Goal: Information Seeking & Learning: Learn about a topic

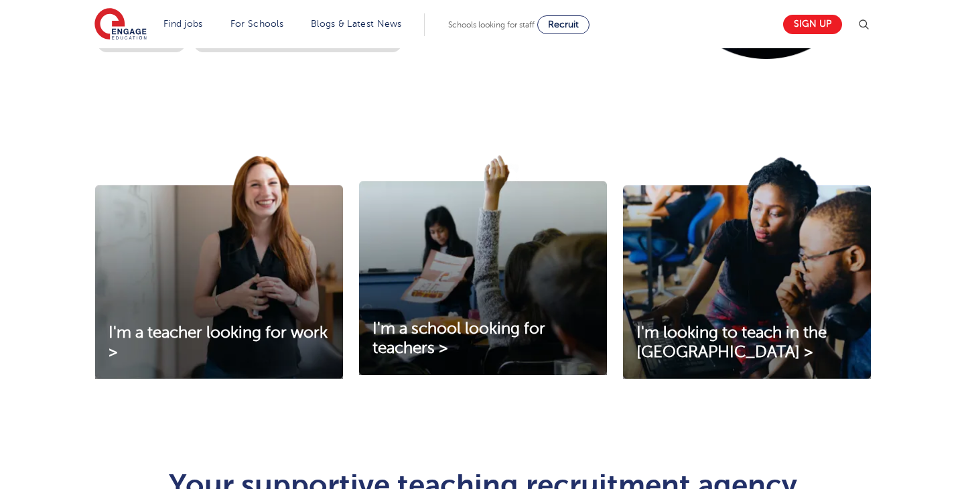
scroll to position [495, 0]
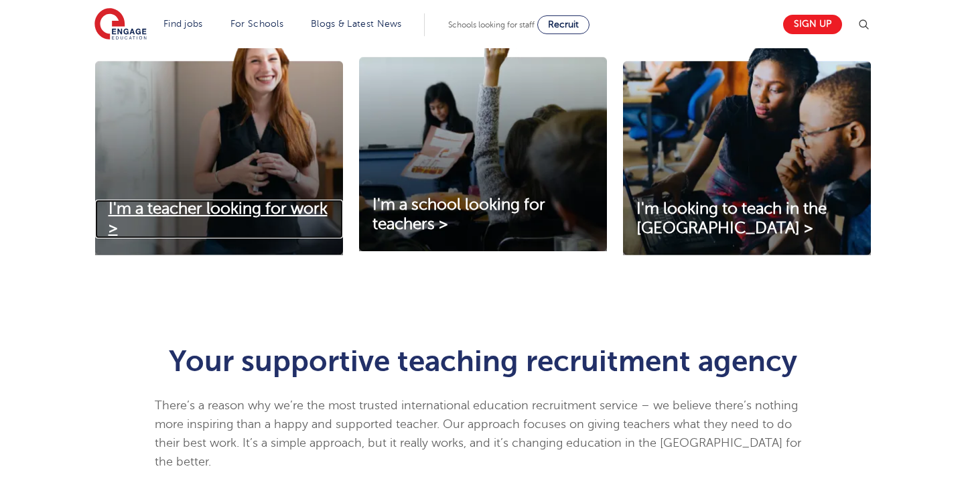
click at [242, 217] on span "I'm a teacher looking for work >" at bounding box center [217, 219] width 219 height 38
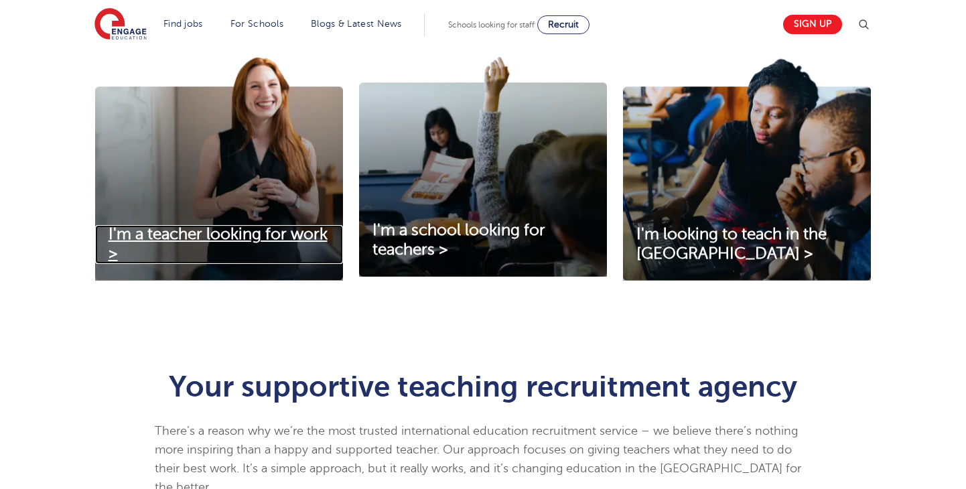
click at [207, 241] on span "I'm a teacher looking for work >" at bounding box center [217, 244] width 219 height 38
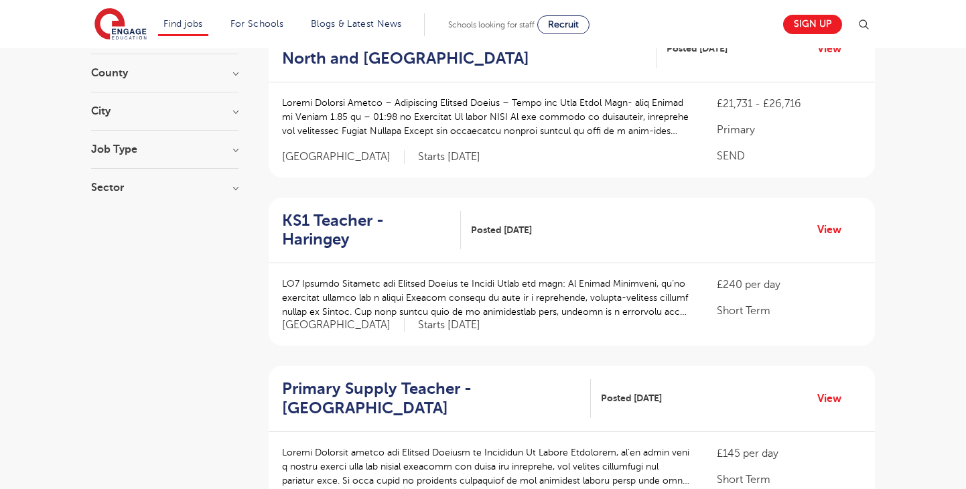
scroll to position [19, 0]
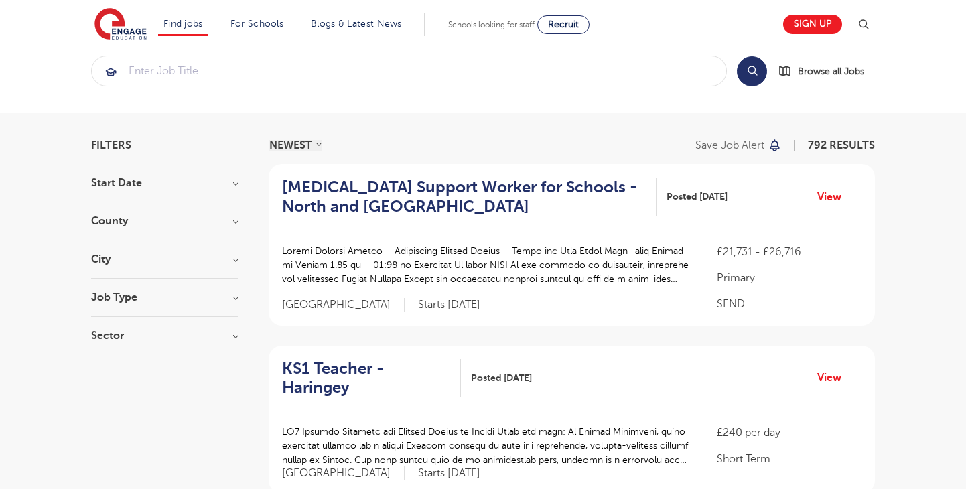
click at [99, 264] on h3 "City" at bounding box center [164, 259] width 147 height 11
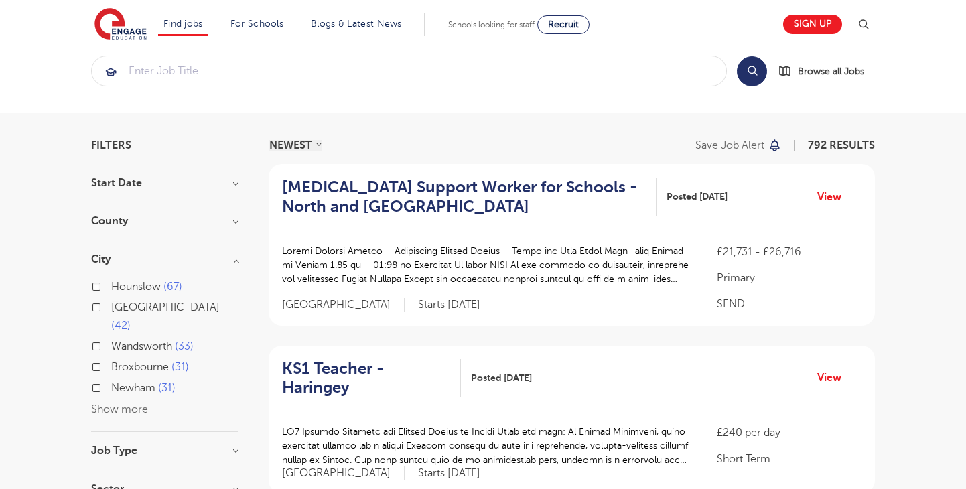
click at [123, 403] on button "Show more" at bounding box center [119, 409] width 57 height 12
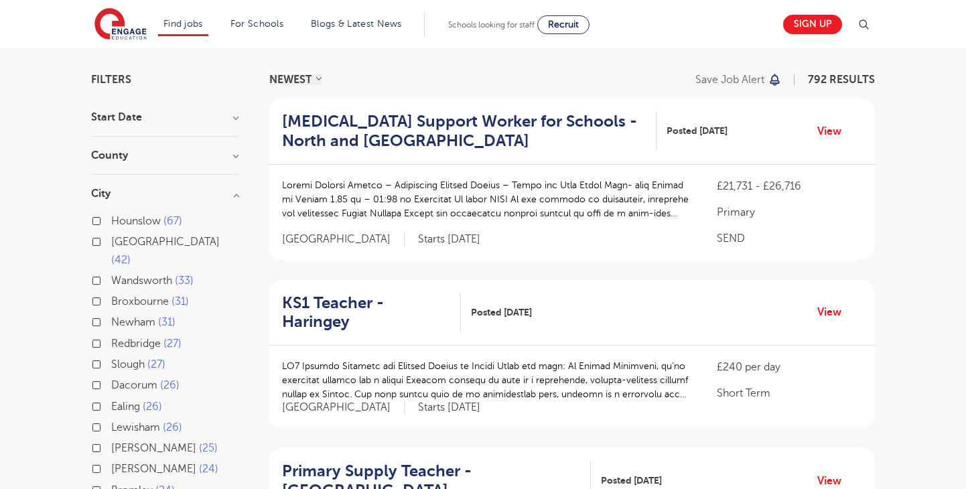
scroll to position [98, 0]
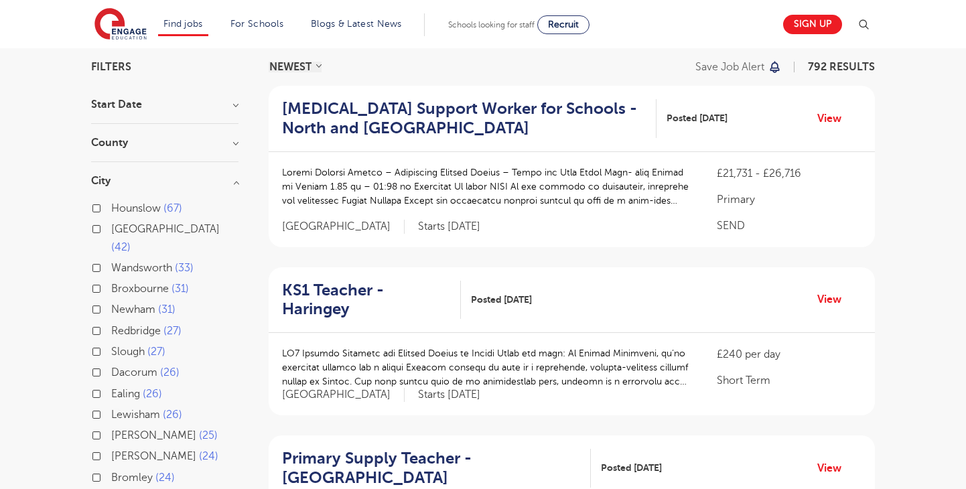
click at [97, 322] on div "Redbridge 27" at bounding box center [164, 332] width 147 height 21
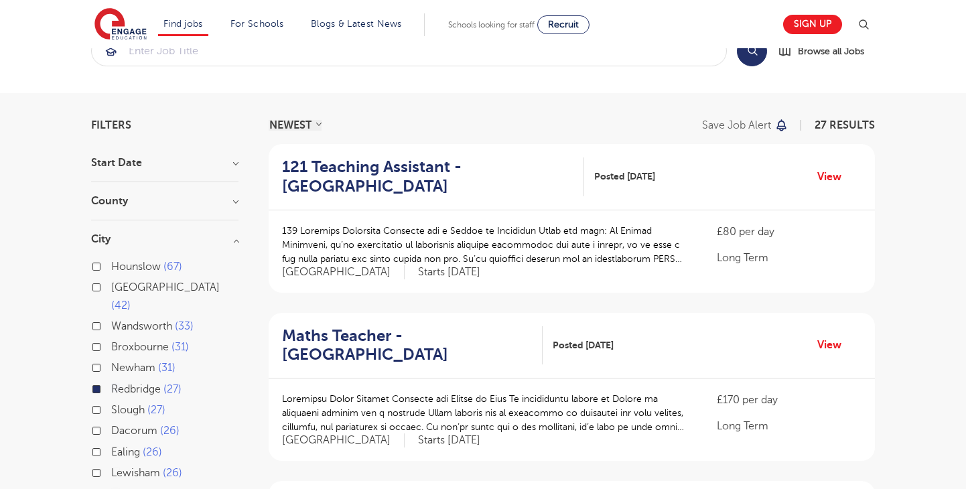
scroll to position [39, 0]
click at [832, 173] on link "View" at bounding box center [834, 177] width 34 height 17
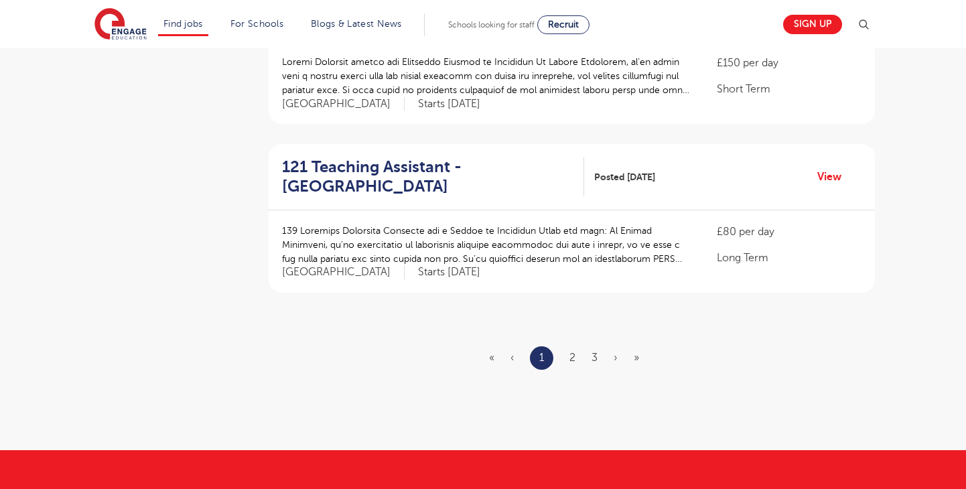
scroll to position [1558, 0]
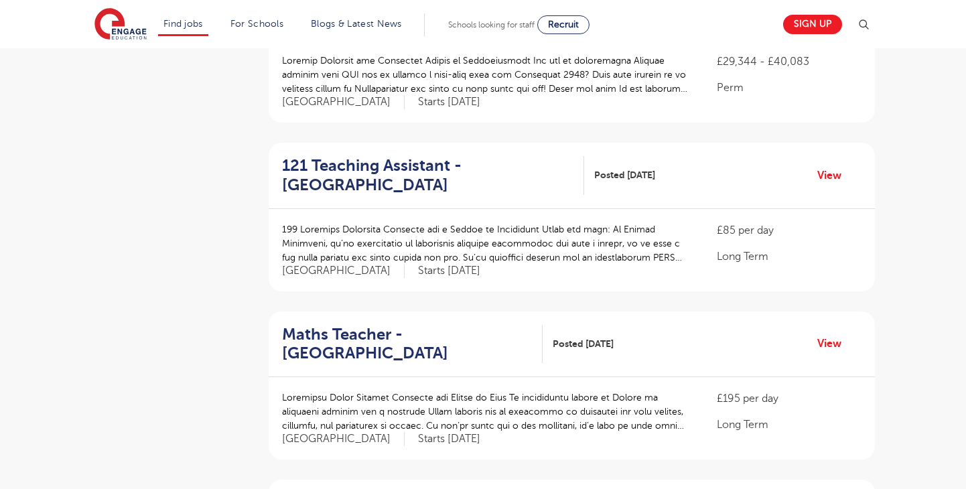
scroll to position [897, 0]
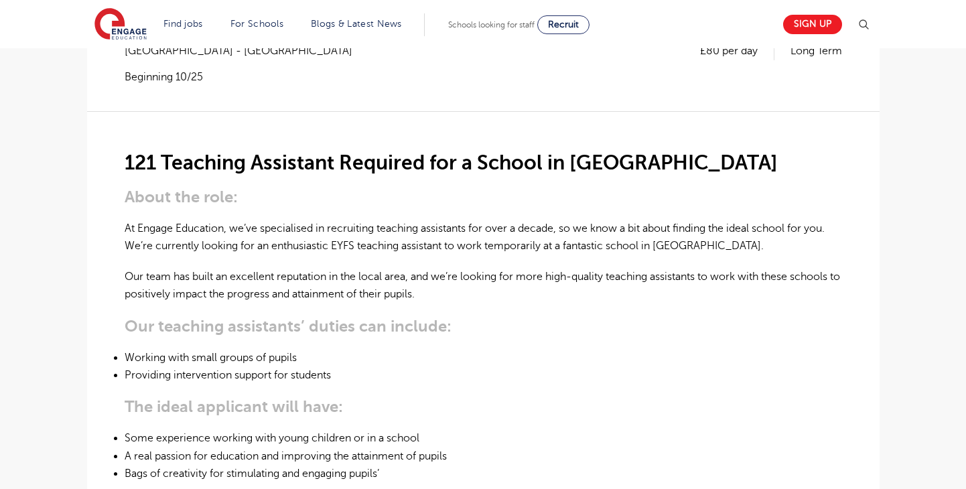
scroll to position [308, 0]
click at [413, 220] on p "At Engage Education, we’ve specialised in recruiting teaching assistants for ov…" at bounding box center [483, 237] width 717 height 35
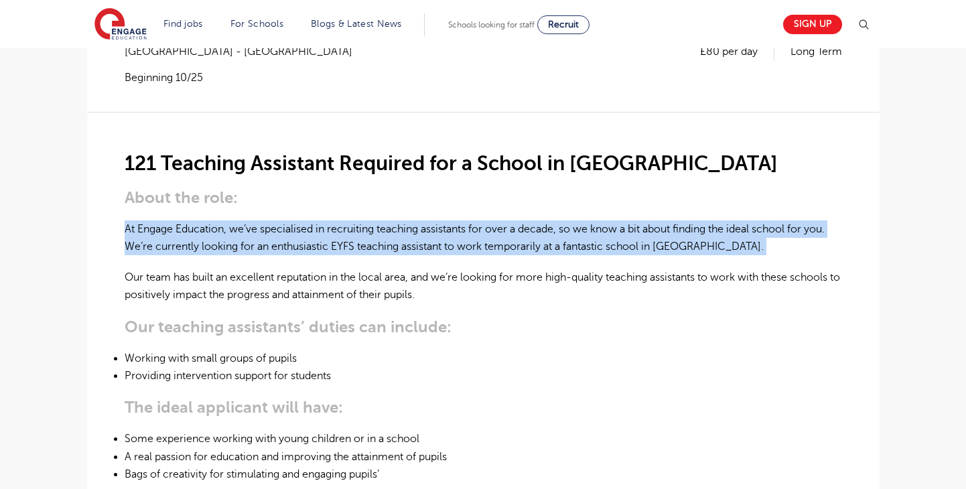
click at [375, 220] on p "At Engage Education, we’ve specialised in recruiting teaching assistants for ov…" at bounding box center [483, 237] width 717 height 35
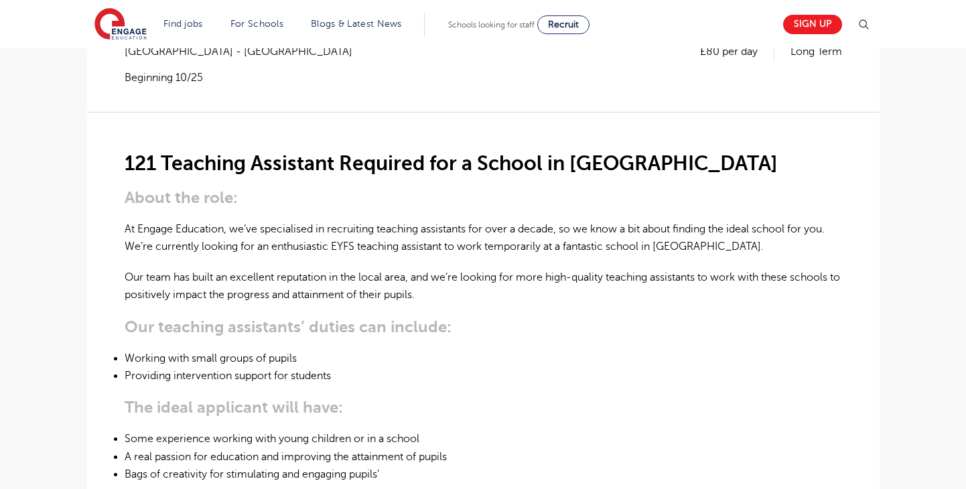
click at [375, 220] on p "At Engage Education, we’ve specialised in recruiting teaching assistants for ov…" at bounding box center [483, 237] width 717 height 35
click at [346, 220] on p "At Engage Education, we’ve specialised in recruiting teaching assistants for ov…" at bounding box center [483, 237] width 717 height 35
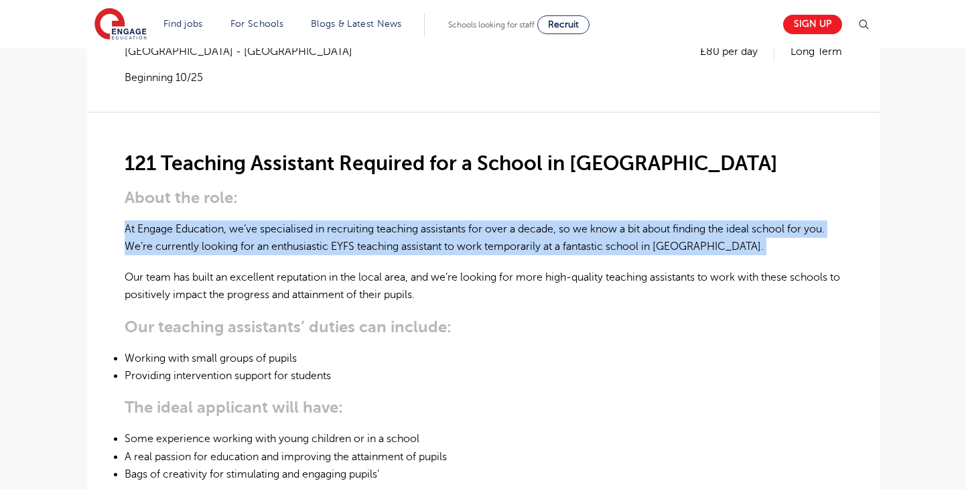
click at [323, 220] on p "At Engage Education, we’ve specialised in recruiting teaching assistants for ov…" at bounding box center [483, 237] width 717 height 35
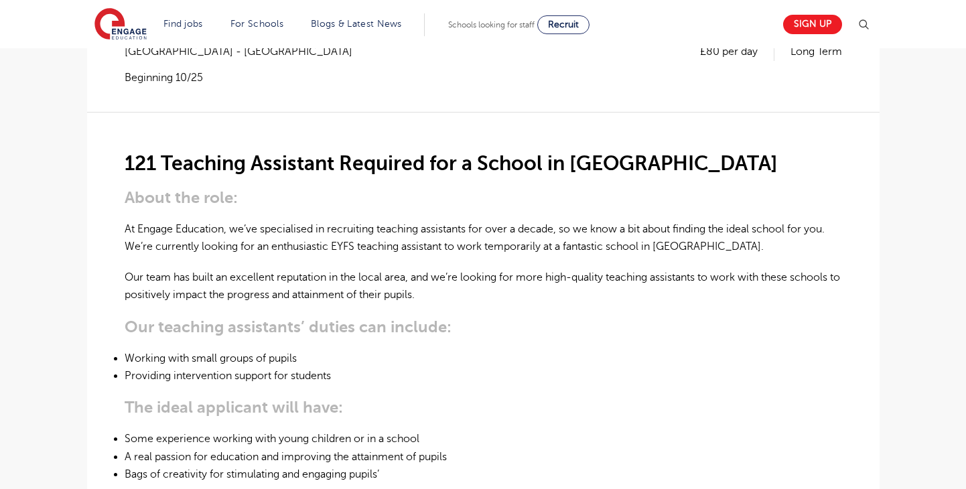
click at [327, 220] on p "At Engage Education, we’ve specialised in recruiting teaching assistants for ov…" at bounding box center [483, 237] width 717 height 35
click at [283, 220] on p "At Engage Education, we’ve specialised in recruiting teaching assistants for ov…" at bounding box center [483, 237] width 717 height 35
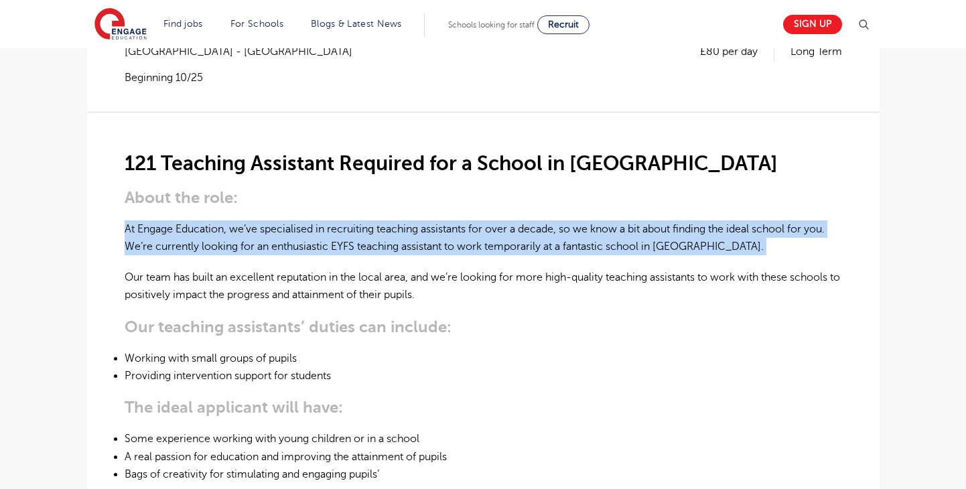
click at [311, 220] on p "At Engage Education, we’ve specialised in recruiting teaching assistants for ov…" at bounding box center [483, 237] width 717 height 35
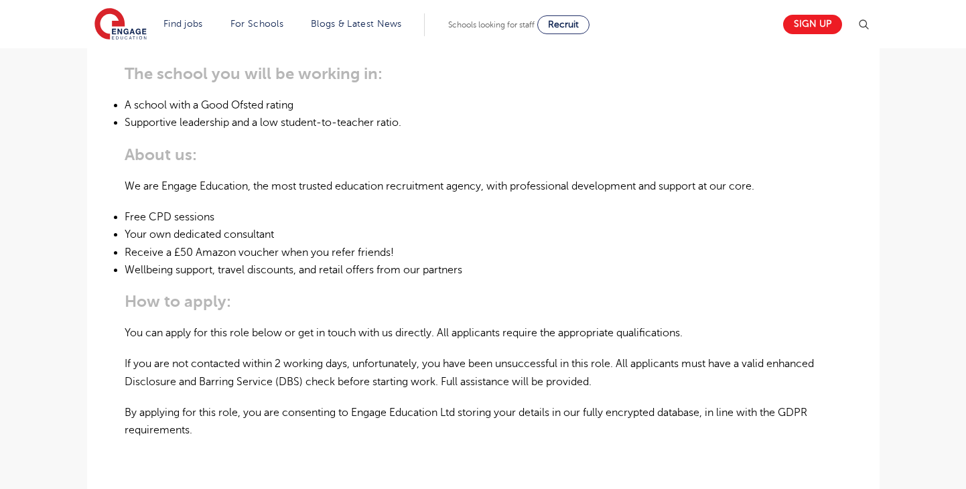
scroll to position [741, 0]
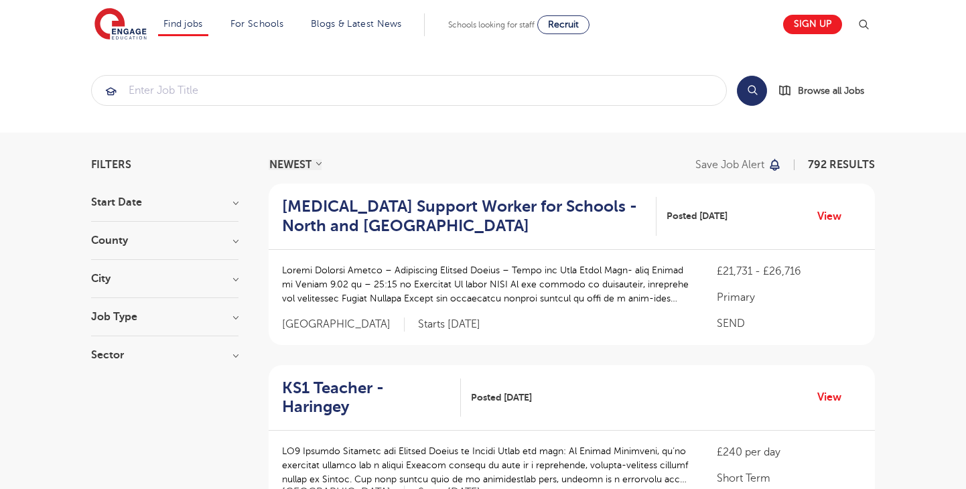
click at [157, 287] on div "City Hounslow 67 Leeds 42 Wandsworth 33 Broxbourne 31 Newham 31 Show more" at bounding box center [164, 285] width 147 height 25
click at [138, 275] on h3 "City" at bounding box center [164, 278] width 147 height 11
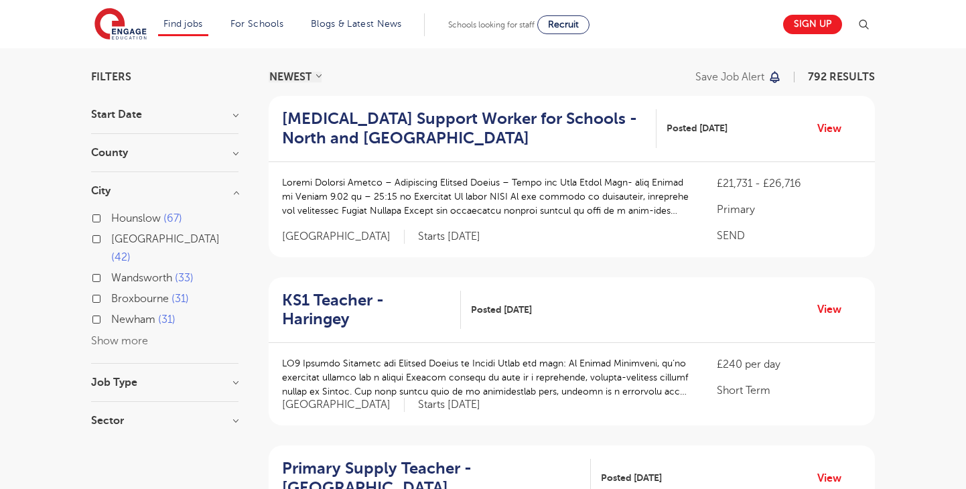
scroll to position [126, 0]
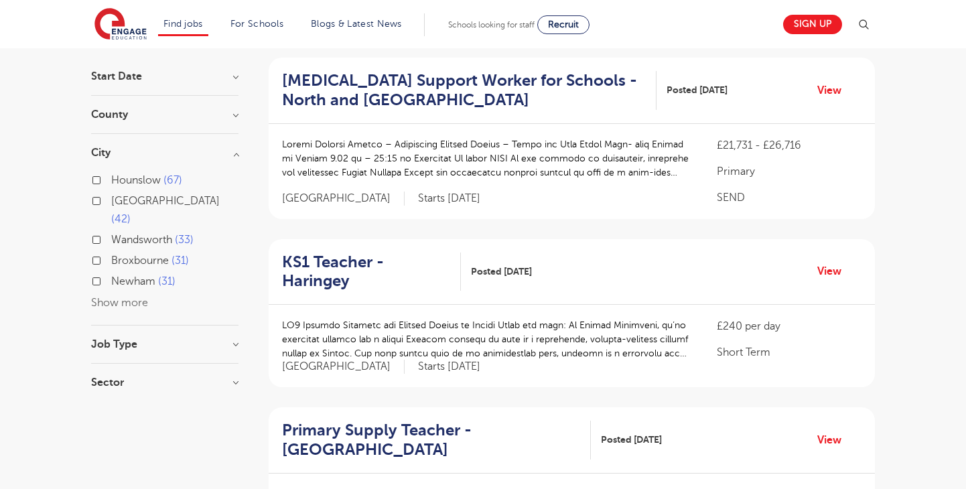
click at [125, 291] on div "Hounslow 67 Leeds 42 Wandsworth 33 Broxbourne 31 Newham 31 Show more" at bounding box center [164, 241] width 147 height 140
click at [125, 297] on button "Show more" at bounding box center [119, 303] width 57 height 12
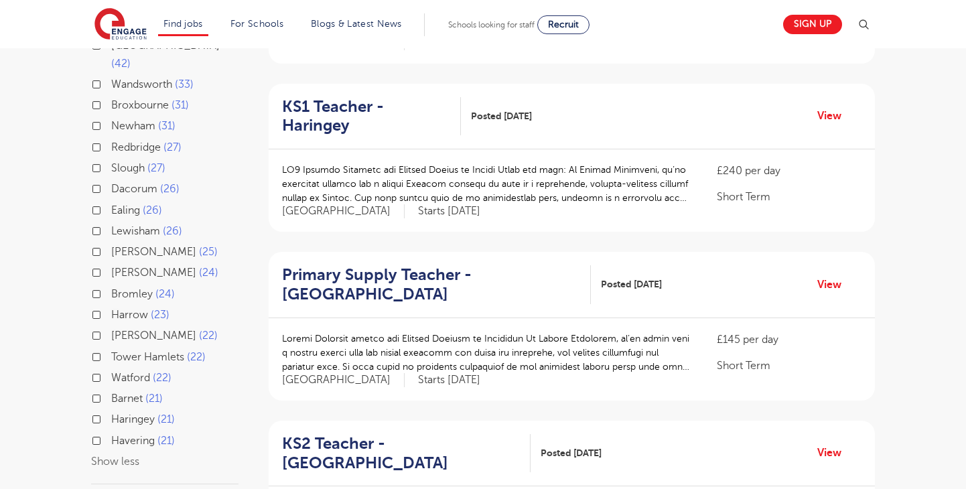
scroll to position [270, 0]
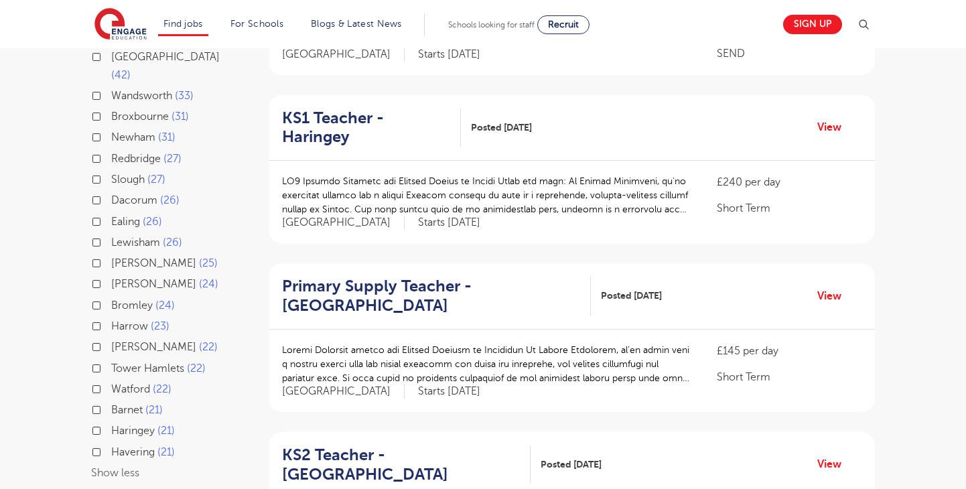
click at [167, 153] on span "27" at bounding box center [172, 159] width 18 height 12
click at [120, 153] on input "Redbridge 27" at bounding box center [115, 157] width 9 height 9
checkbox input "true"
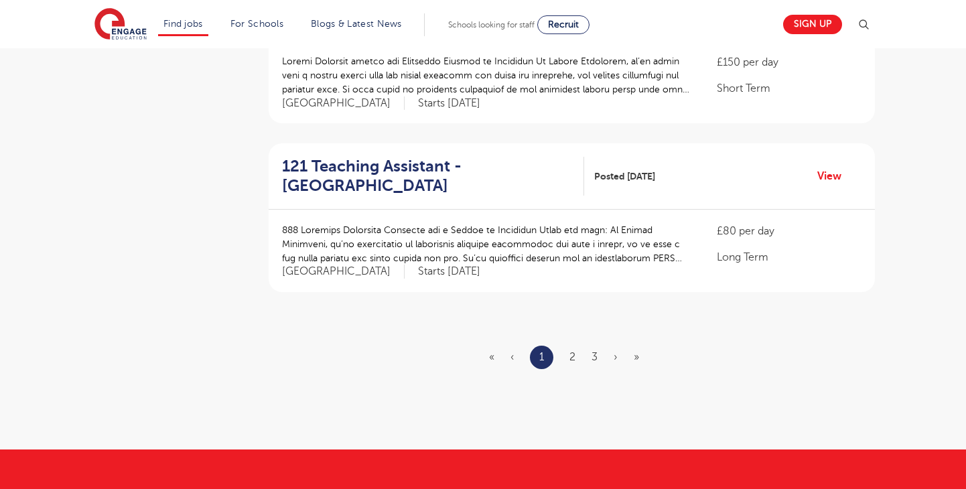
scroll to position [1554, 0]
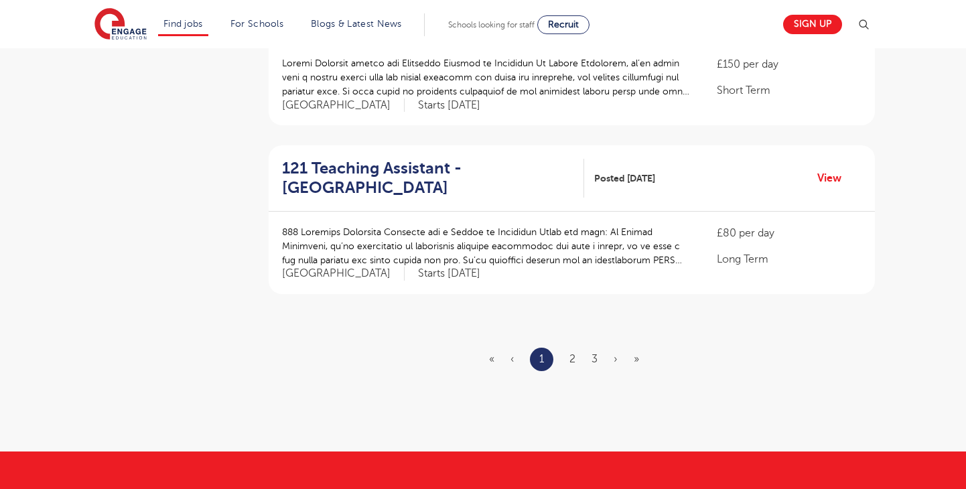
click at [564, 353] on ul "« ‹ 1 2 3 › »" at bounding box center [572, 359] width 166 height 23
click at [580, 364] on ul "« ‹ 1 2 3 › »" at bounding box center [572, 359] width 166 height 23
click at [579, 354] on ul "« ‹ 1 2 3 › »" at bounding box center [572, 359] width 166 height 23
click at [569, 356] on ul "« ‹ 1 2 3 › »" at bounding box center [572, 359] width 166 height 23
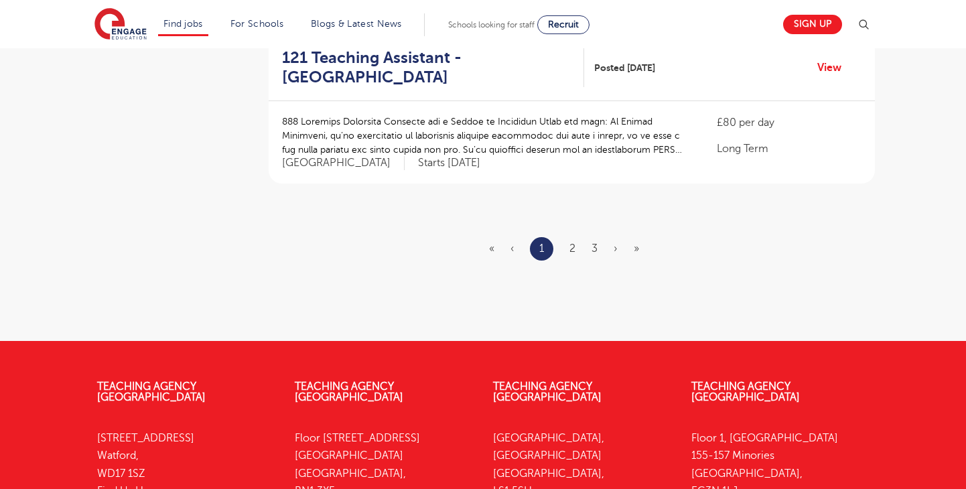
scroll to position [1555, 0]
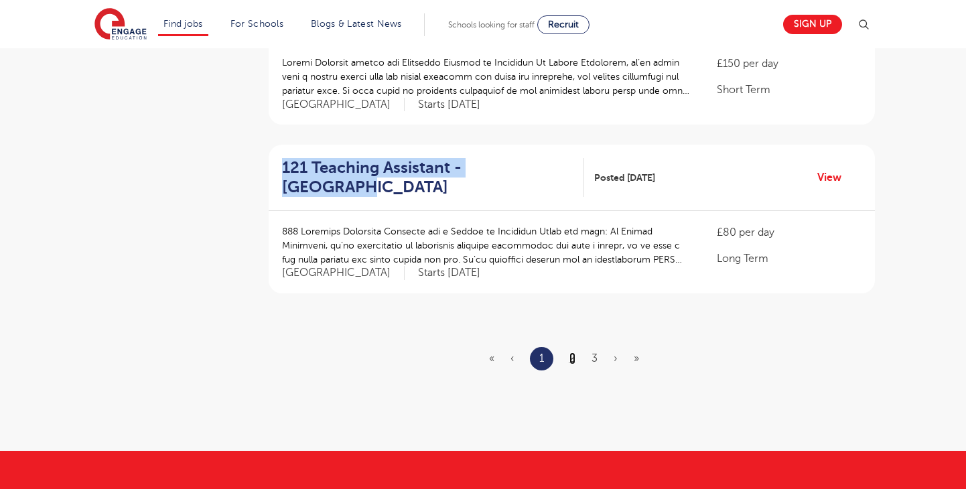
click at [573, 352] on link "2" at bounding box center [572, 358] width 6 height 12
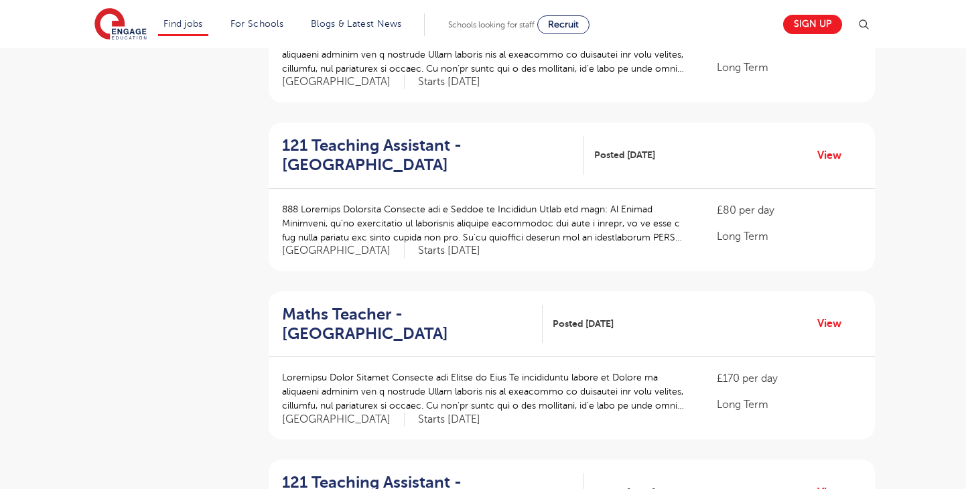
scroll to position [1510, 0]
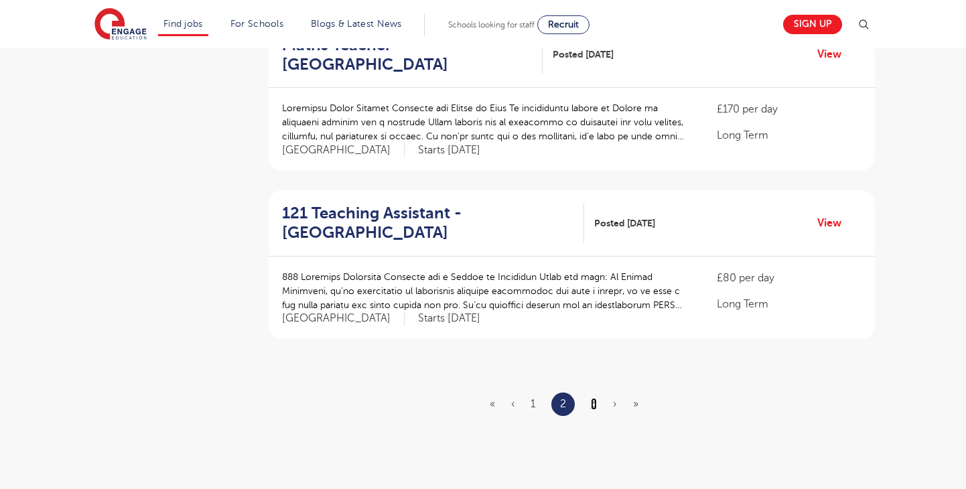
click at [593, 406] on link "3" at bounding box center [594, 404] width 6 height 12
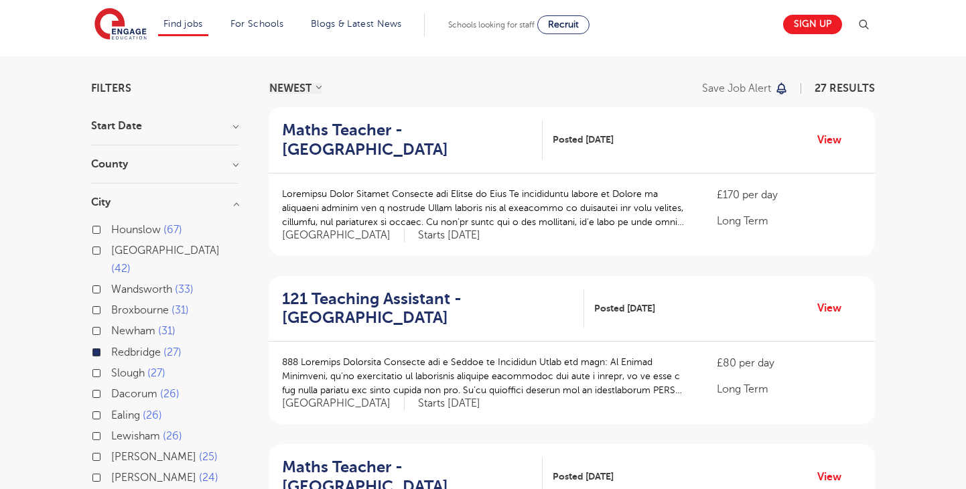
scroll to position [96, 0]
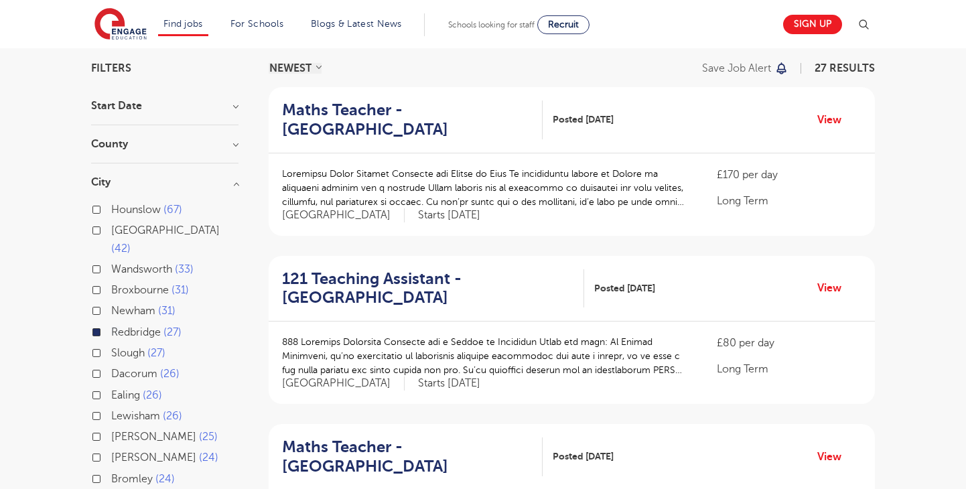
click at [111, 323] on label "Redbridge 27" at bounding box center [146, 331] width 70 height 17
click at [111, 326] on input "Redbridge 27" at bounding box center [115, 330] width 9 height 9
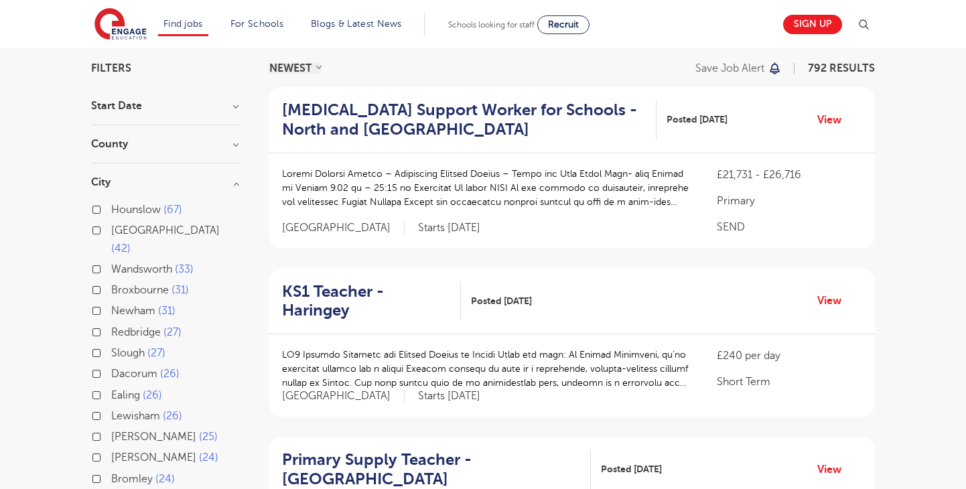
click at [98, 302] on div "Newham 31" at bounding box center [164, 312] width 147 height 21
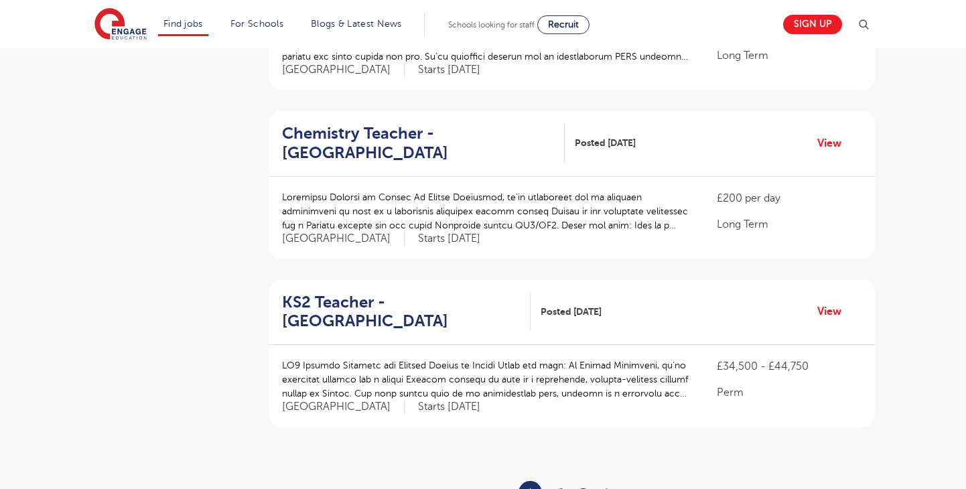
scroll to position [1415, 0]
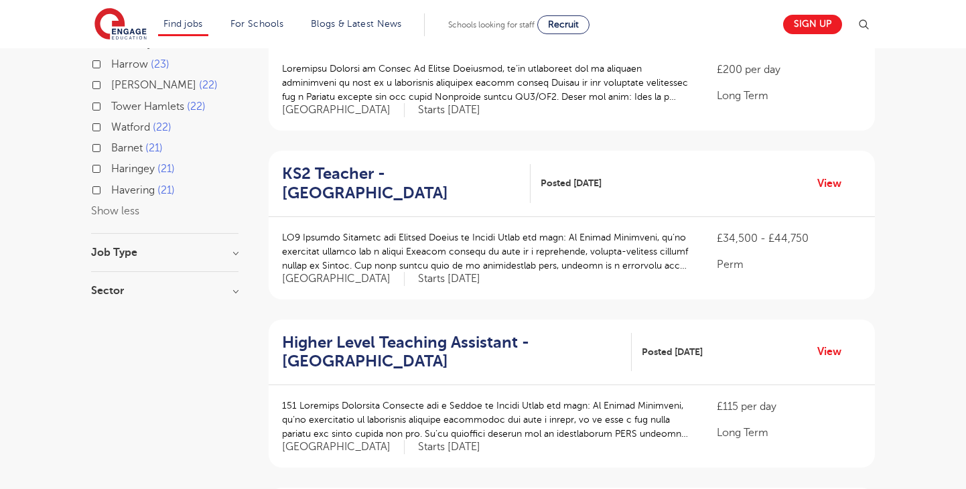
scroll to position [534, 0]
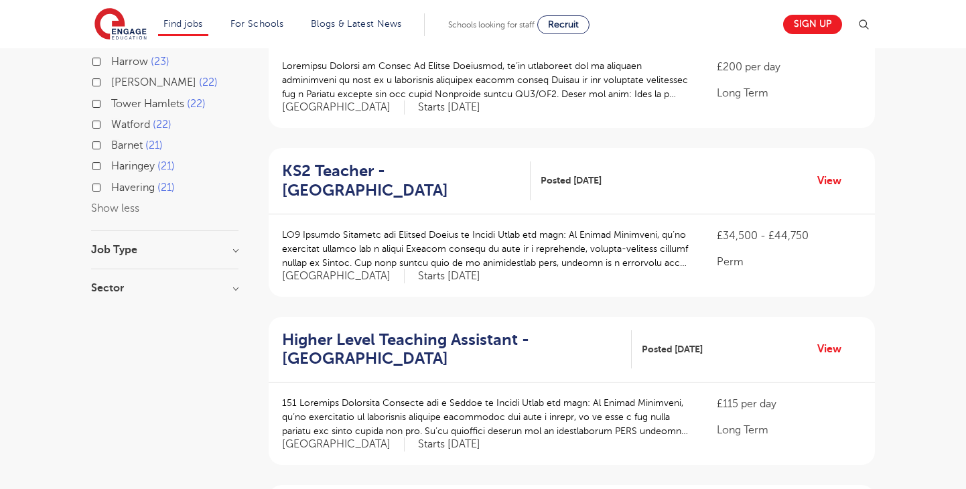
click at [126, 247] on div "Job Type Long Term 1" at bounding box center [164, 256] width 147 height 25
click at [124, 244] on h3 "Job Type" at bounding box center [164, 249] width 147 height 11
click at [117, 317] on h3 "Sector" at bounding box center [164, 322] width 147 height 11
click at [137, 386] on span "Primary" at bounding box center [130, 392] width 38 height 12
click at [120, 386] on input "Primary 1" at bounding box center [115, 390] width 9 height 9
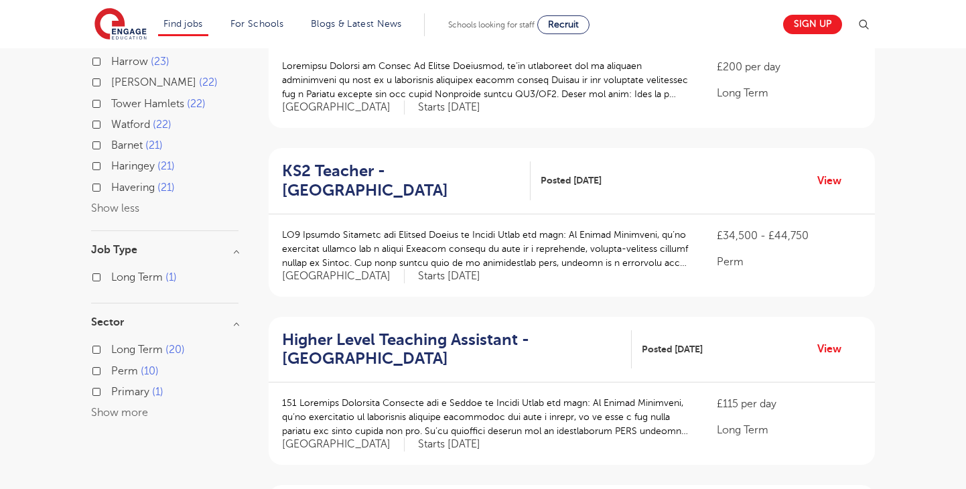
checkbox input "true"
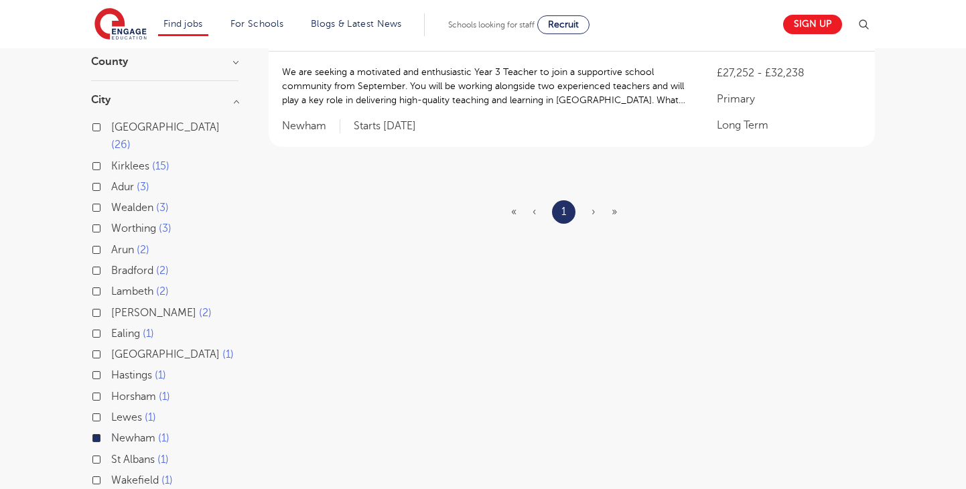
scroll to position [201, 0]
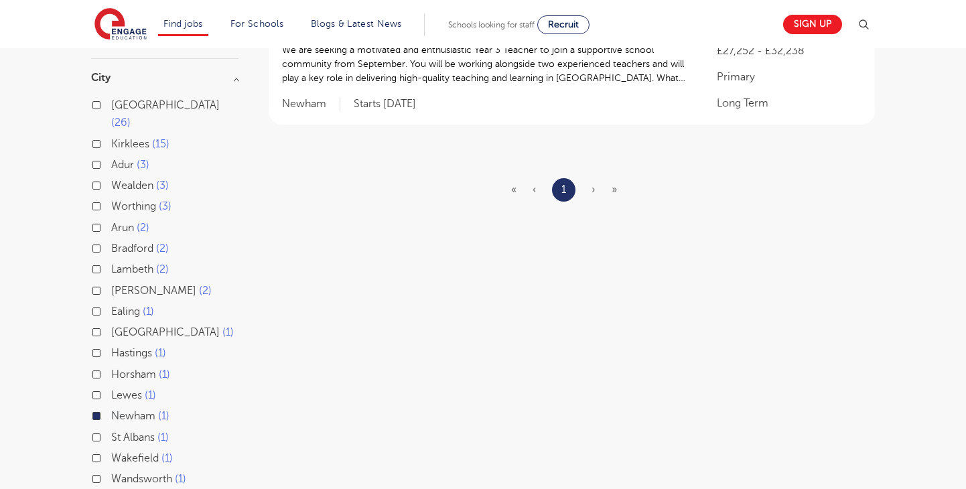
click at [91, 407] on div "Newham 1" at bounding box center [164, 417] width 147 height 21
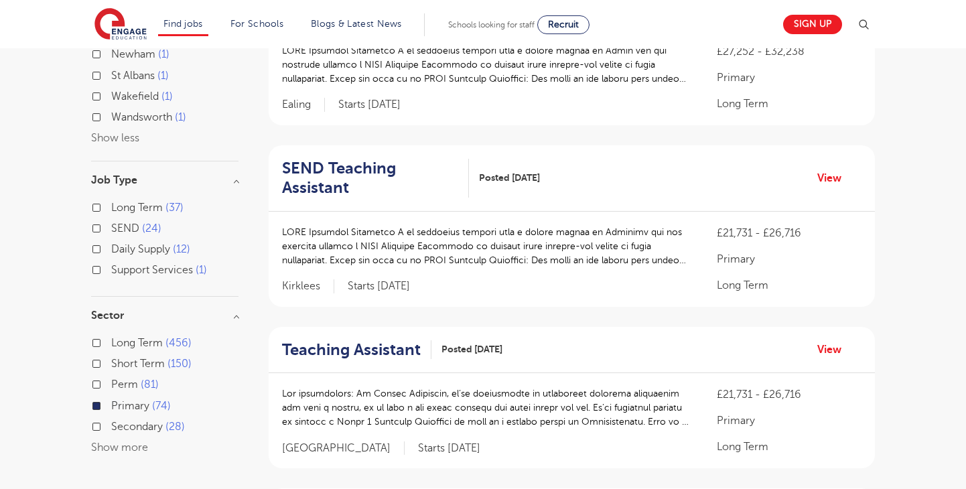
scroll to position [587, 0]
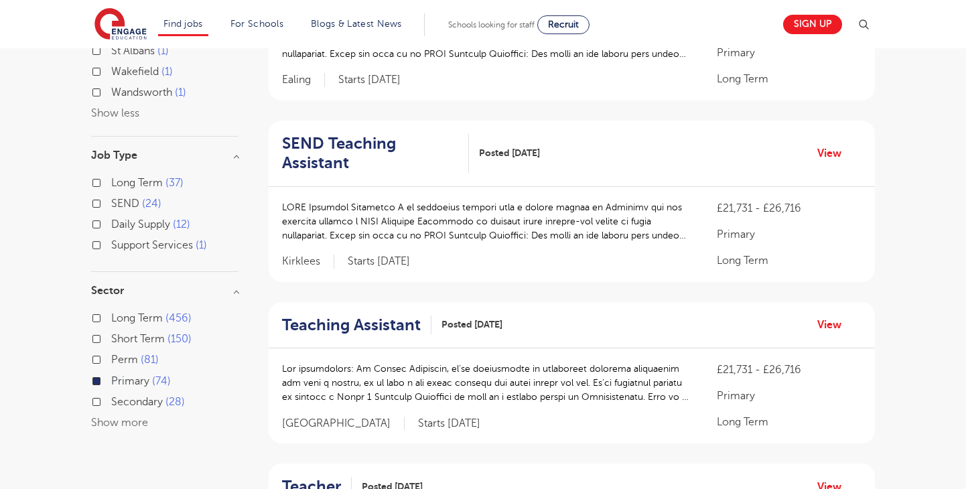
click at [111, 372] on label "Primary 74" at bounding box center [141, 380] width 60 height 17
click at [111, 375] on input "Primary 74" at bounding box center [115, 379] width 9 height 9
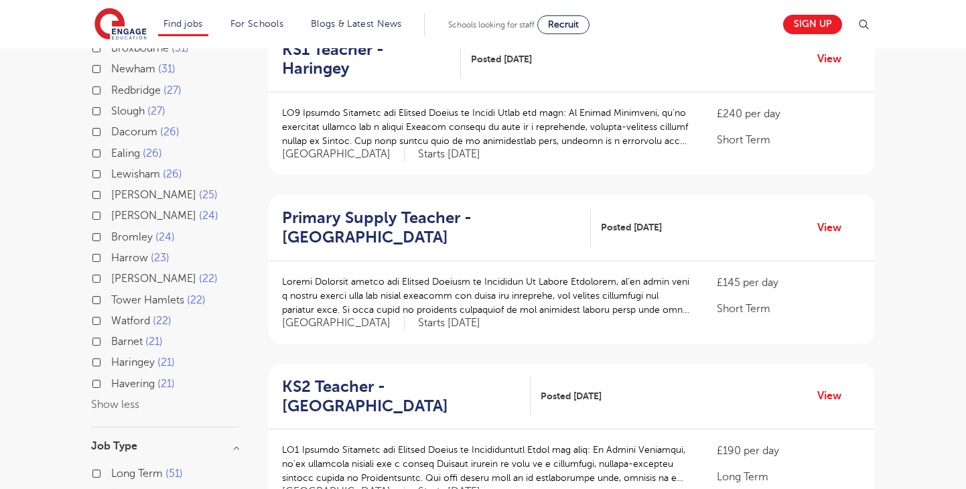
scroll to position [316, 0]
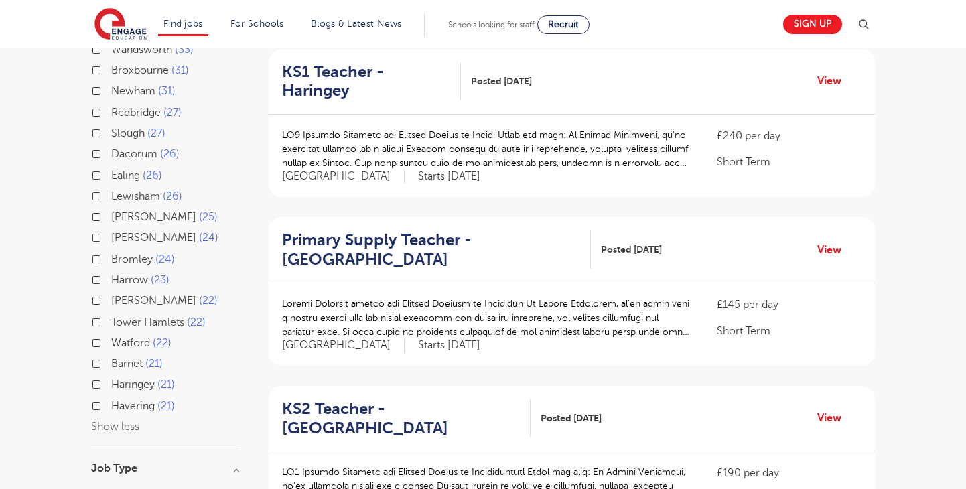
click at [111, 313] on label "Tower Hamlets 22" at bounding box center [158, 321] width 94 height 17
click at [111, 316] on input "Tower Hamlets 22" at bounding box center [115, 320] width 9 height 9
checkbox input "true"
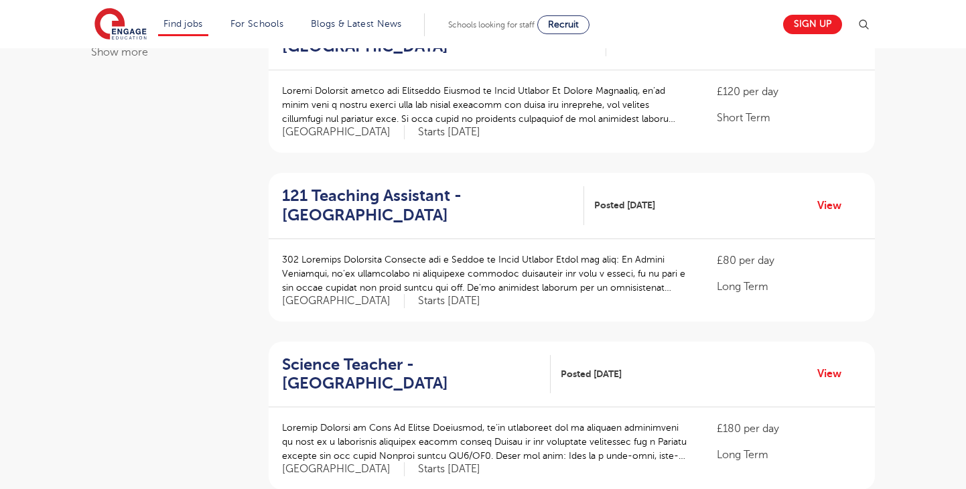
scroll to position [859, 0]
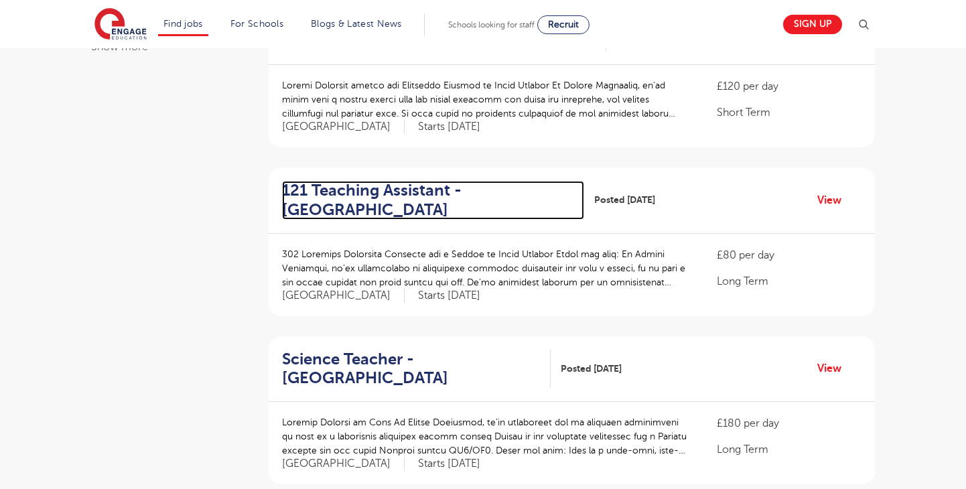
click at [360, 199] on h2 "121 Teaching Assistant - Tower Hamlets" at bounding box center [427, 200] width 291 height 39
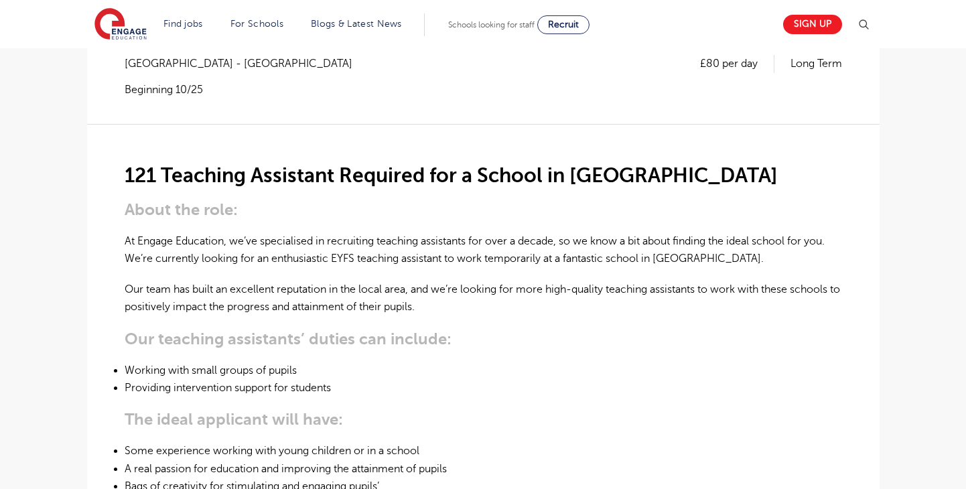
scroll to position [297, 0]
click at [308, 280] on p "Our team has built an excellent reputation in the local area, and we’re looking…" at bounding box center [483, 297] width 717 height 35
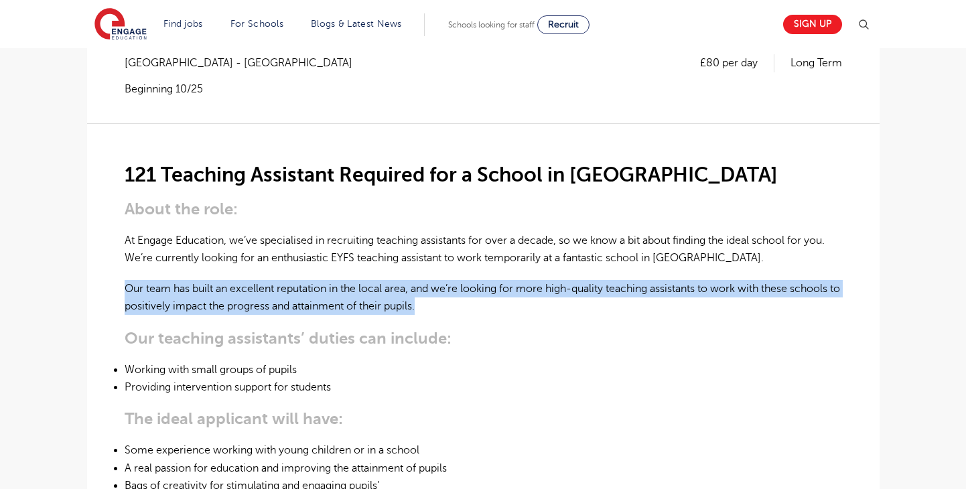
click at [277, 280] on p "Our team has built an excellent reputation in the local area, and we’re looking…" at bounding box center [483, 297] width 717 height 35
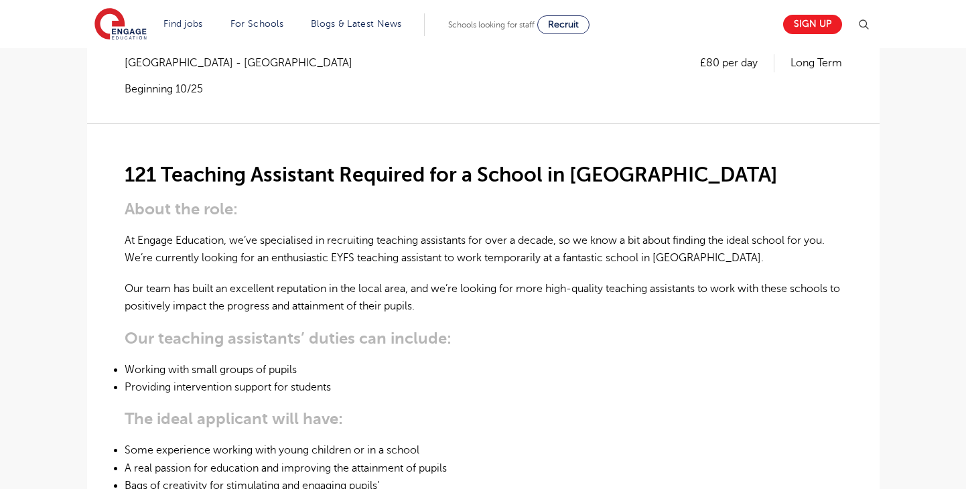
click at [277, 280] on p "Our team has built an excellent reputation in the local area, and we’re looking…" at bounding box center [483, 297] width 717 height 35
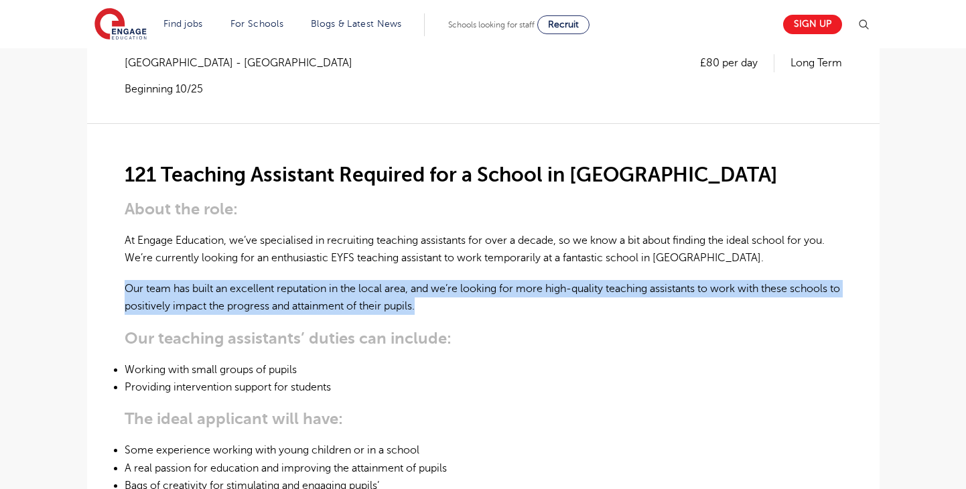
click at [281, 280] on p "Our team has built an excellent reputation in the local area, and we’re looking…" at bounding box center [483, 297] width 717 height 35
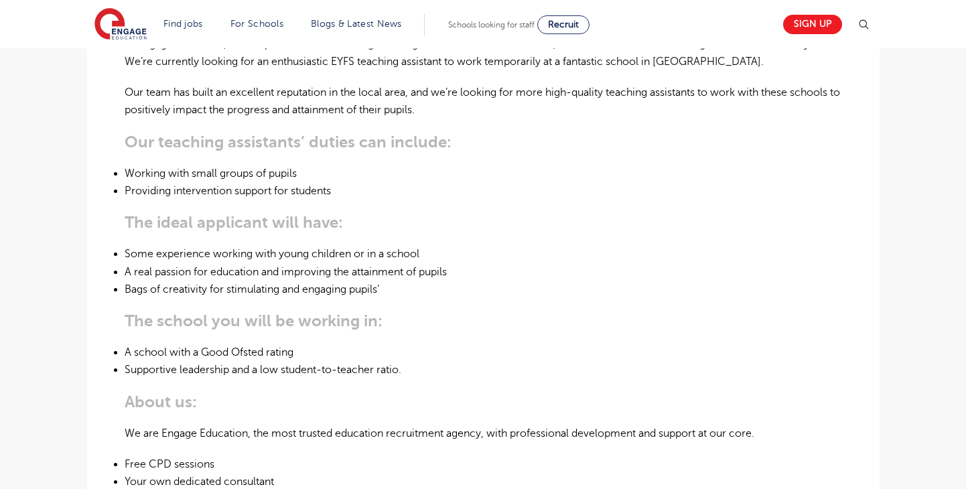
scroll to position [496, 0]
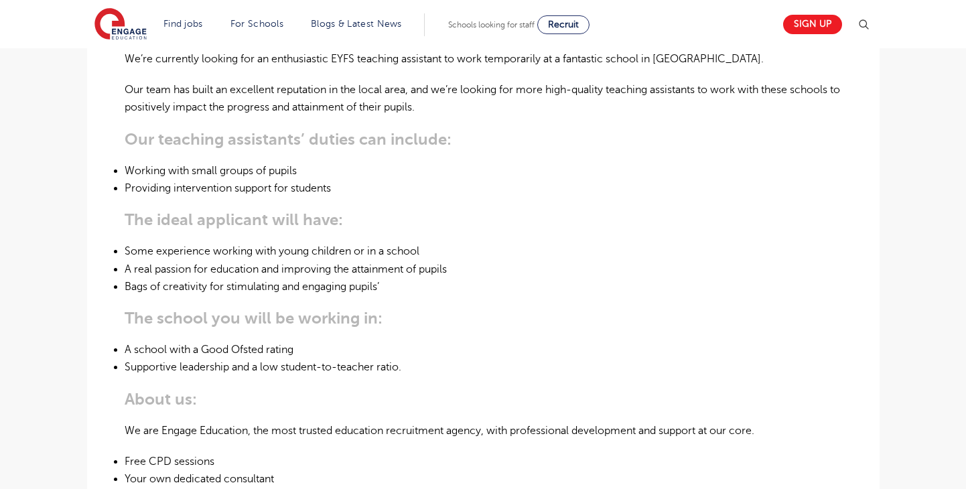
click at [281, 263] on div "121 Teaching Assistant Required for a School in Redbridge About the role: At En…" at bounding box center [483, 334] width 717 height 821
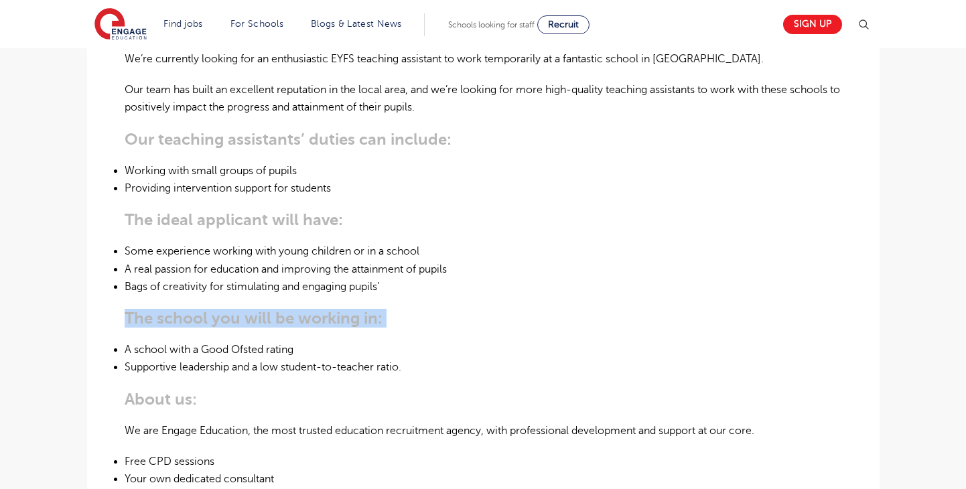
click at [263, 278] on li "Bags of creativity for stimulating and engaging pupils’" at bounding box center [483, 286] width 717 height 17
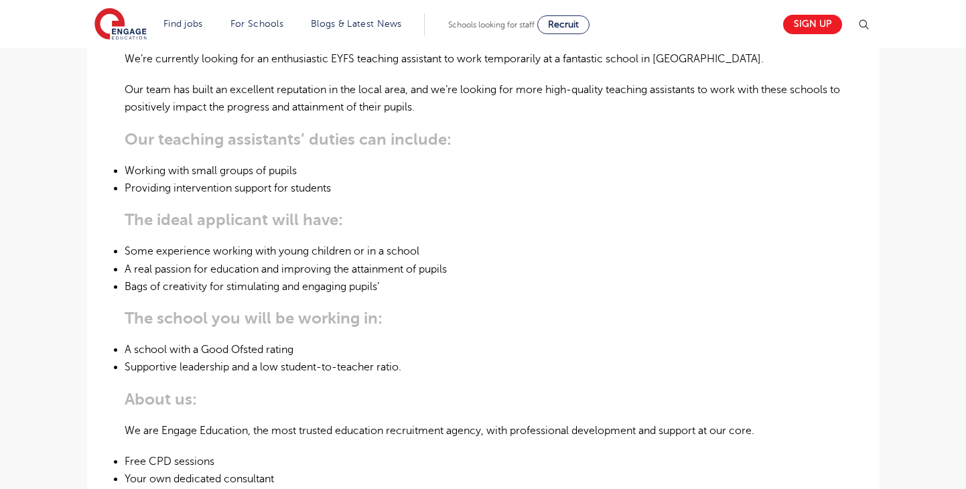
click at [263, 278] on li "Bags of creativity for stimulating and engaging pupils’" at bounding box center [483, 286] width 717 height 17
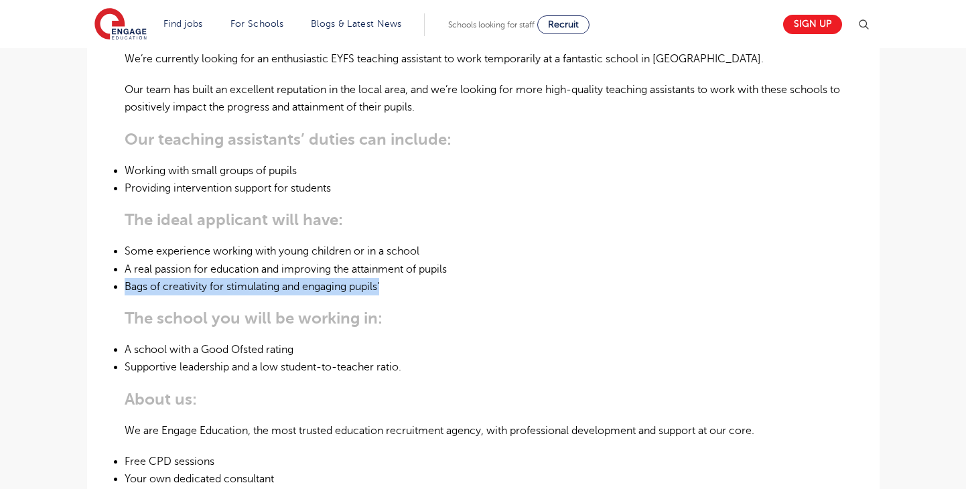
click at [264, 278] on li "Bags of creativity for stimulating and engaging pupils’" at bounding box center [483, 286] width 717 height 17
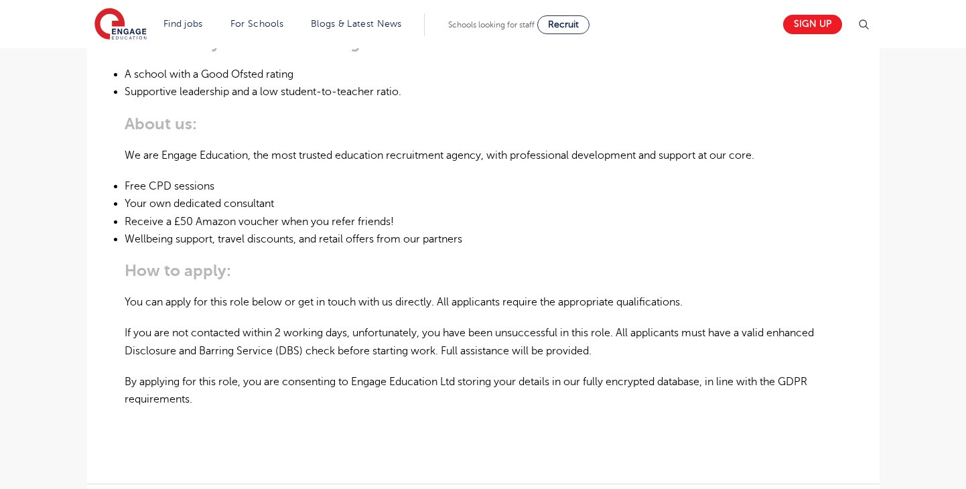
scroll to position [772, 0]
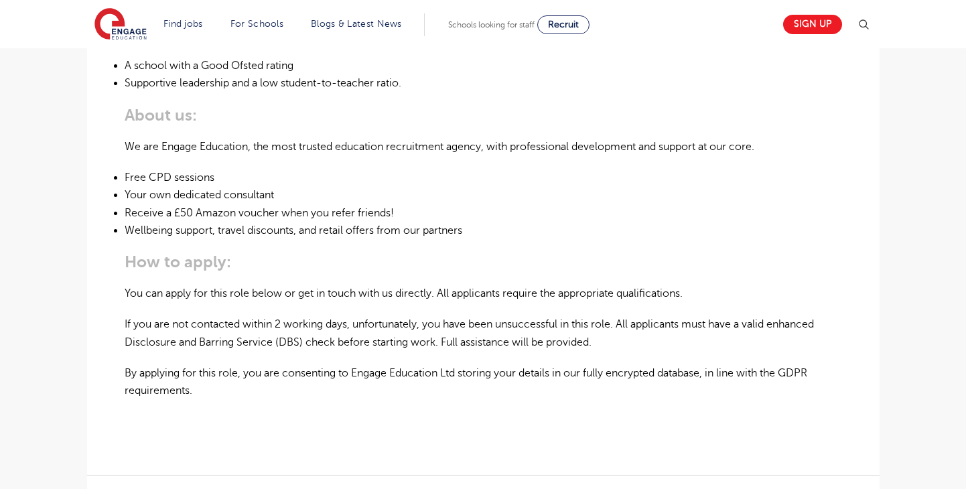
scroll to position [781, 0]
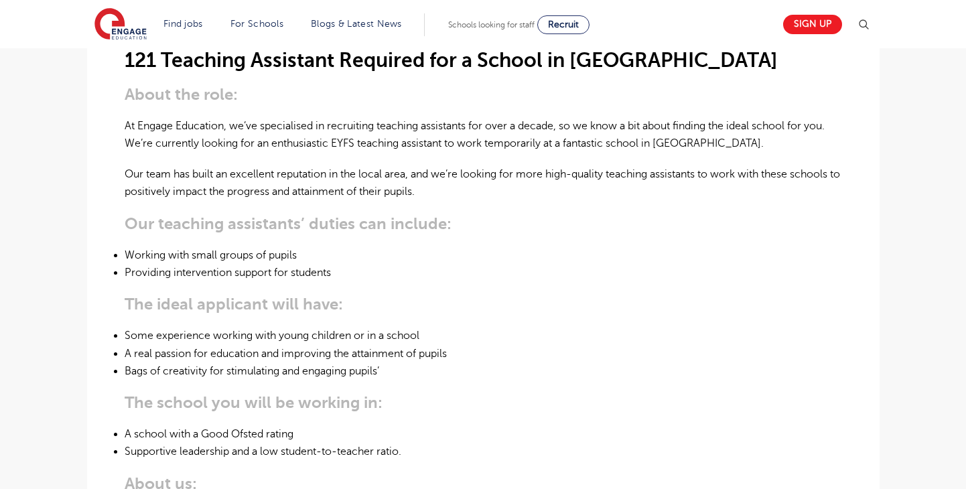
scroll to position [160, 0]
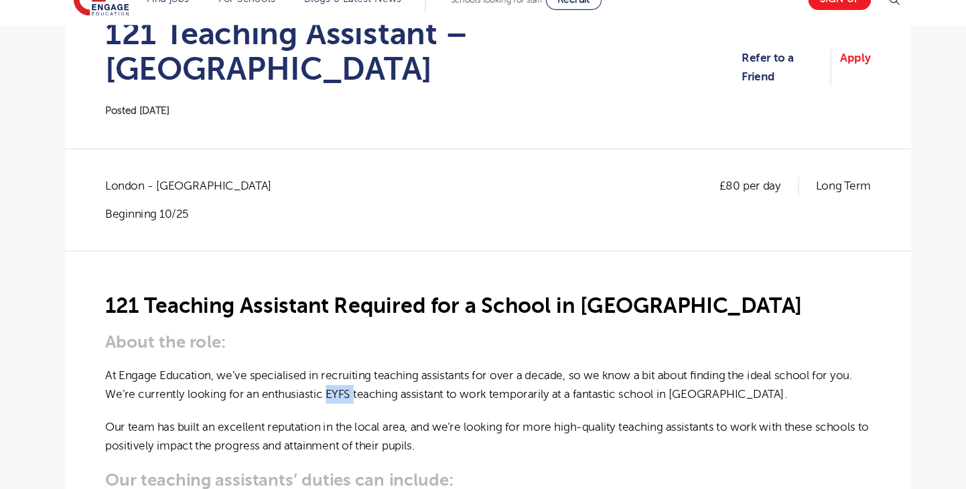
drag, startPoint x: 334, startPoint y: 357, endPoint x: 358, endPoint y: 358, distance: 24.1
click at [358, 368] on p "At Engage Education, we’ve specialised in recruiting teaching assistants for ov…" at bounding box center [483, 385] width 717 height 35
copy p "EYFS"
